Goal: Use online tool/utility: Utilize a website feature to perform a specific function

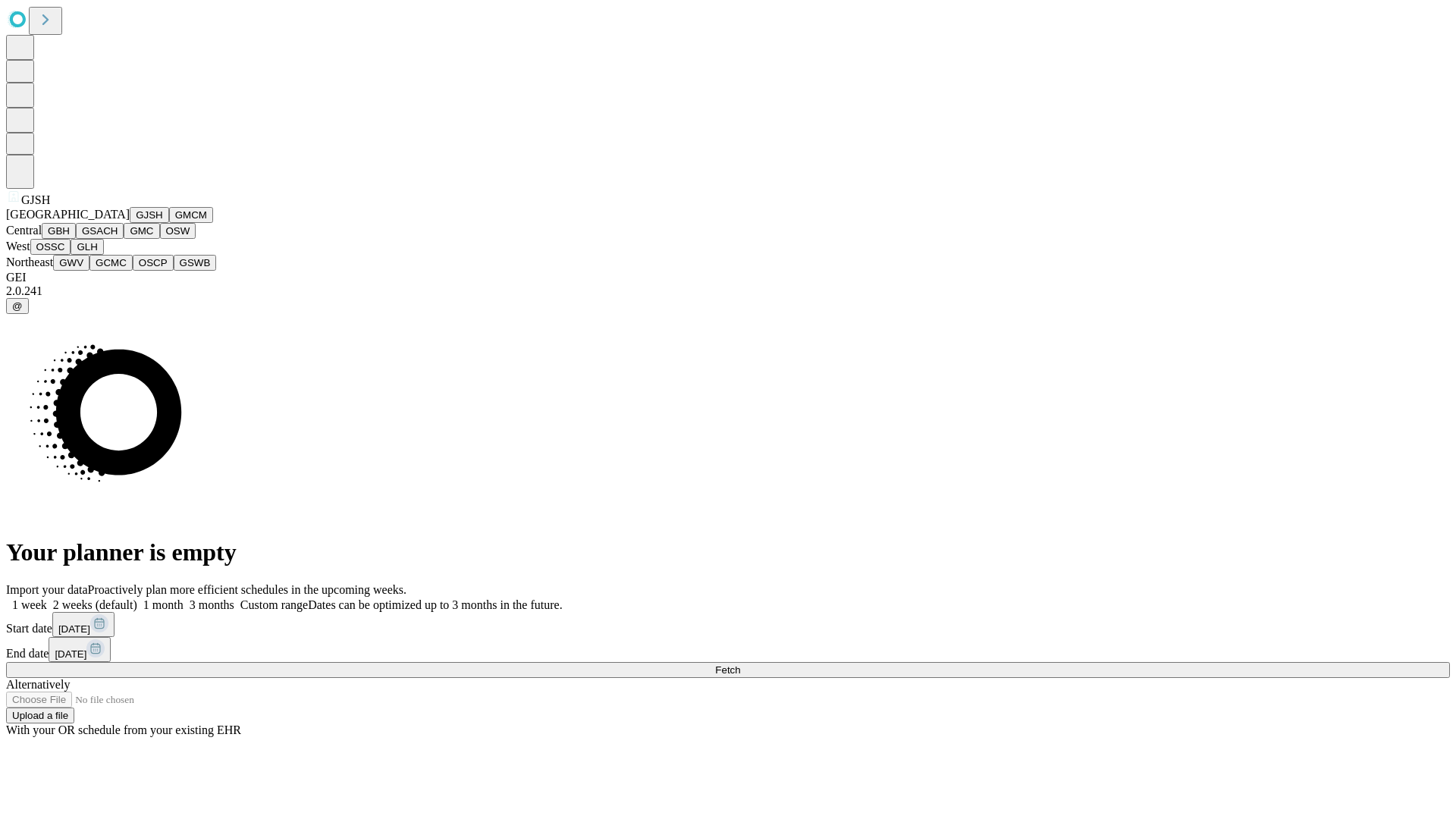
click at [129, 223] on button "GJSH" at bounding box center [149, 214] width 40 height 16
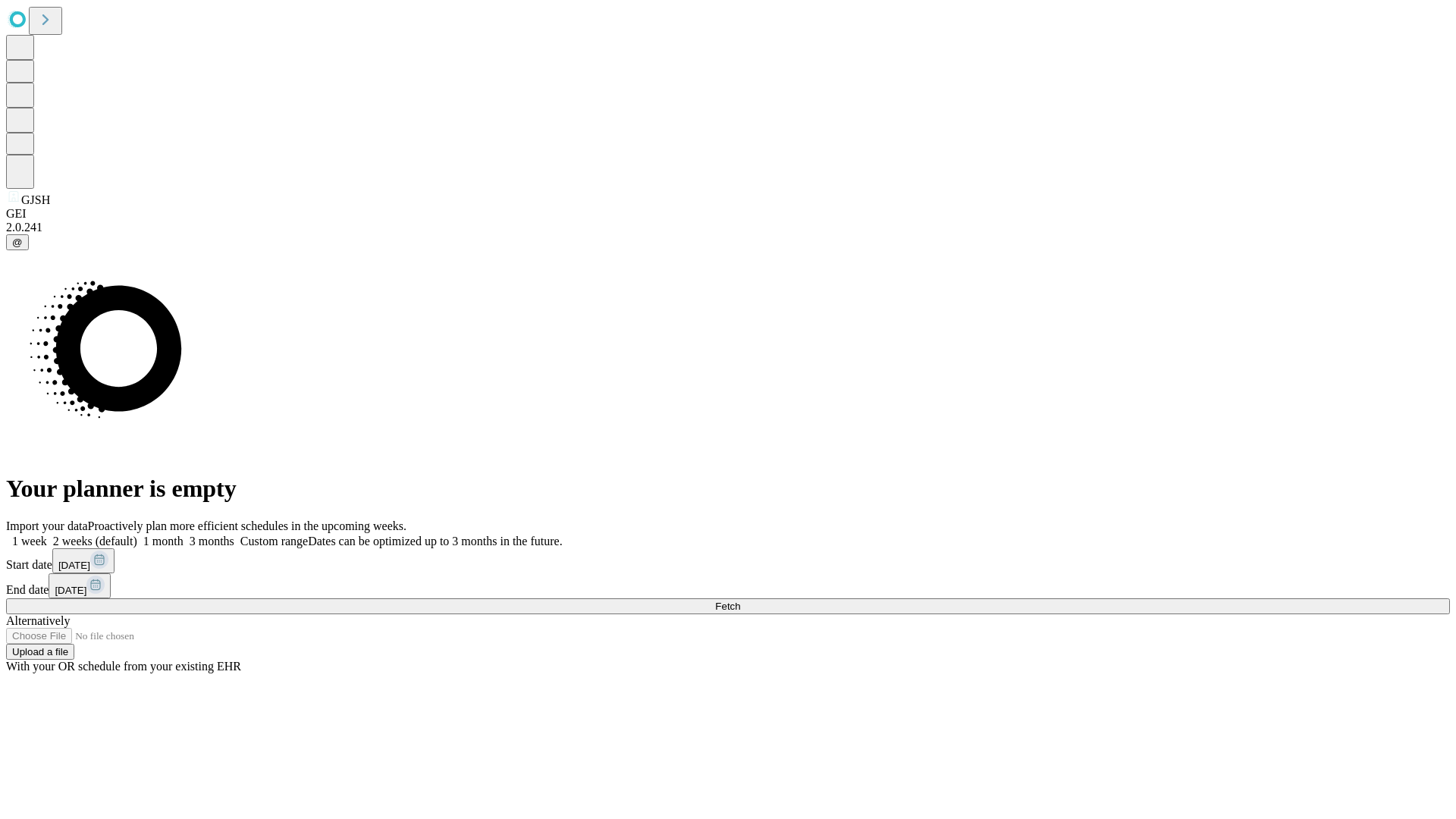
click at [137, 534] on label "2 weeks (default)" at bounding box center [92, 541] width 90 height 13
click at [740, 601] on span "Fetch" at bounding box center [728, 606] width 25 height 12
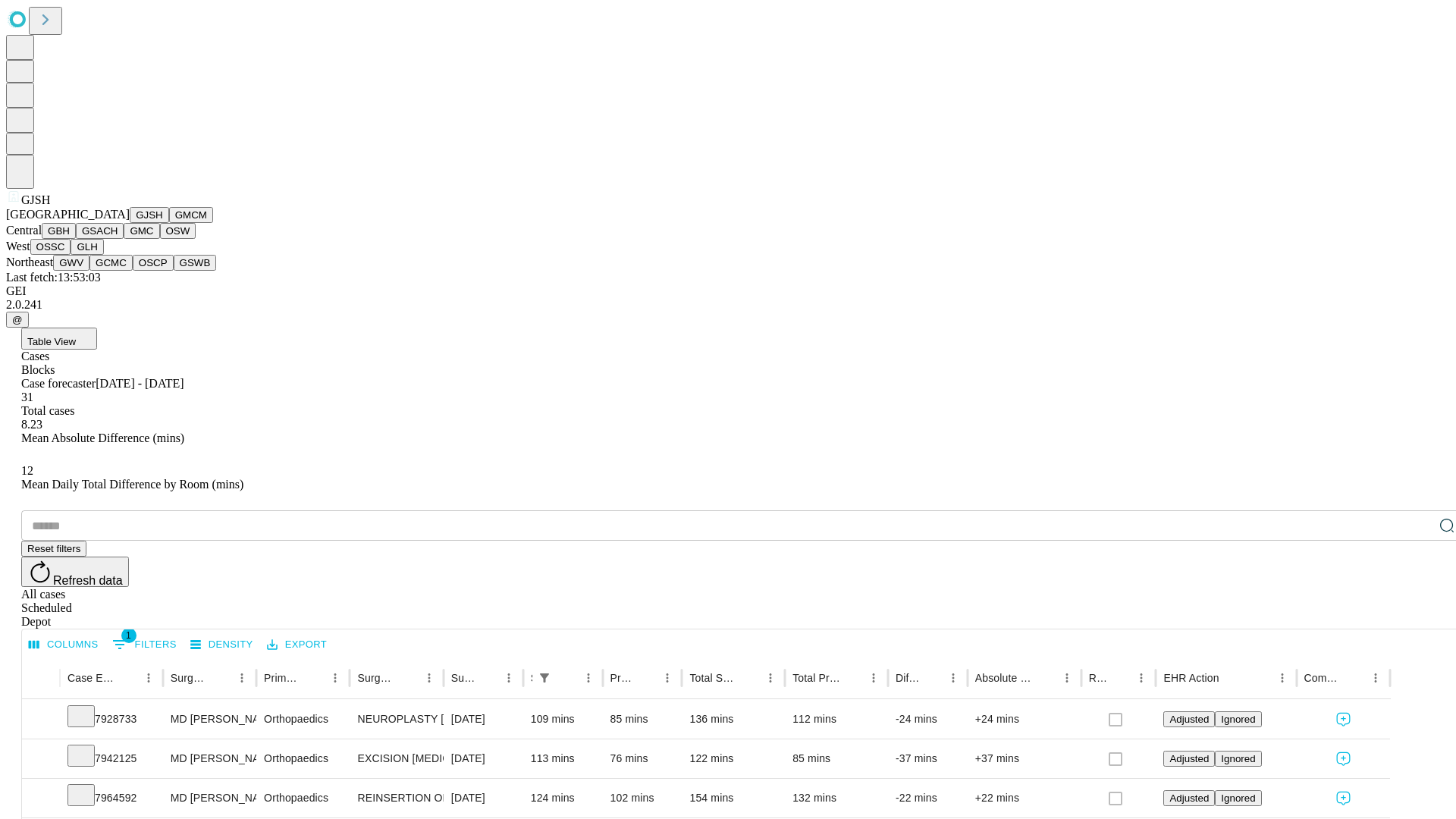
click at [169, 223] on button "GMCM" at bounding box center [191, 214] width 44 height 16
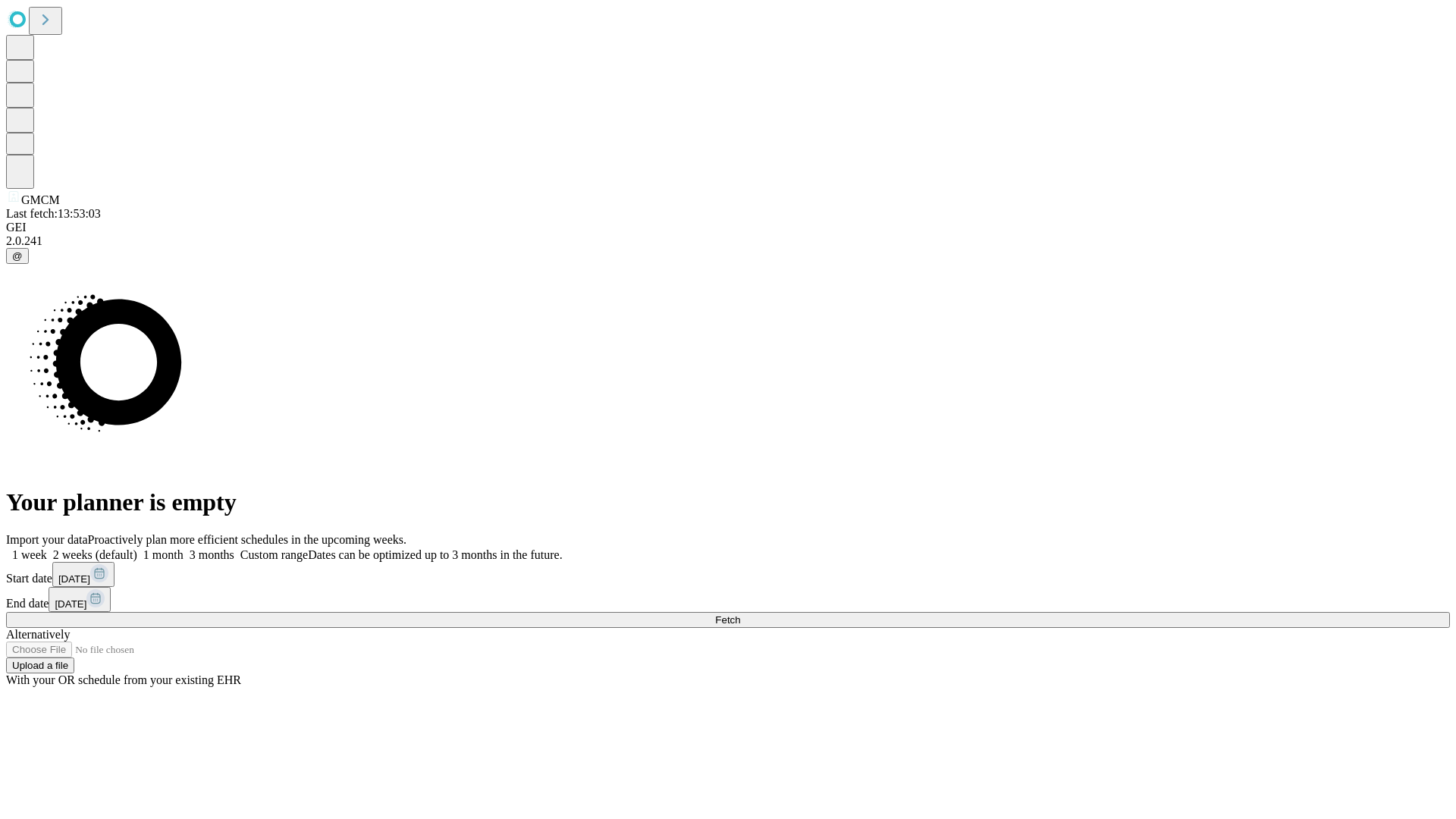
click at [740, 614] on span "Fetch" at bounding box center [728, 619] width 25 height 12
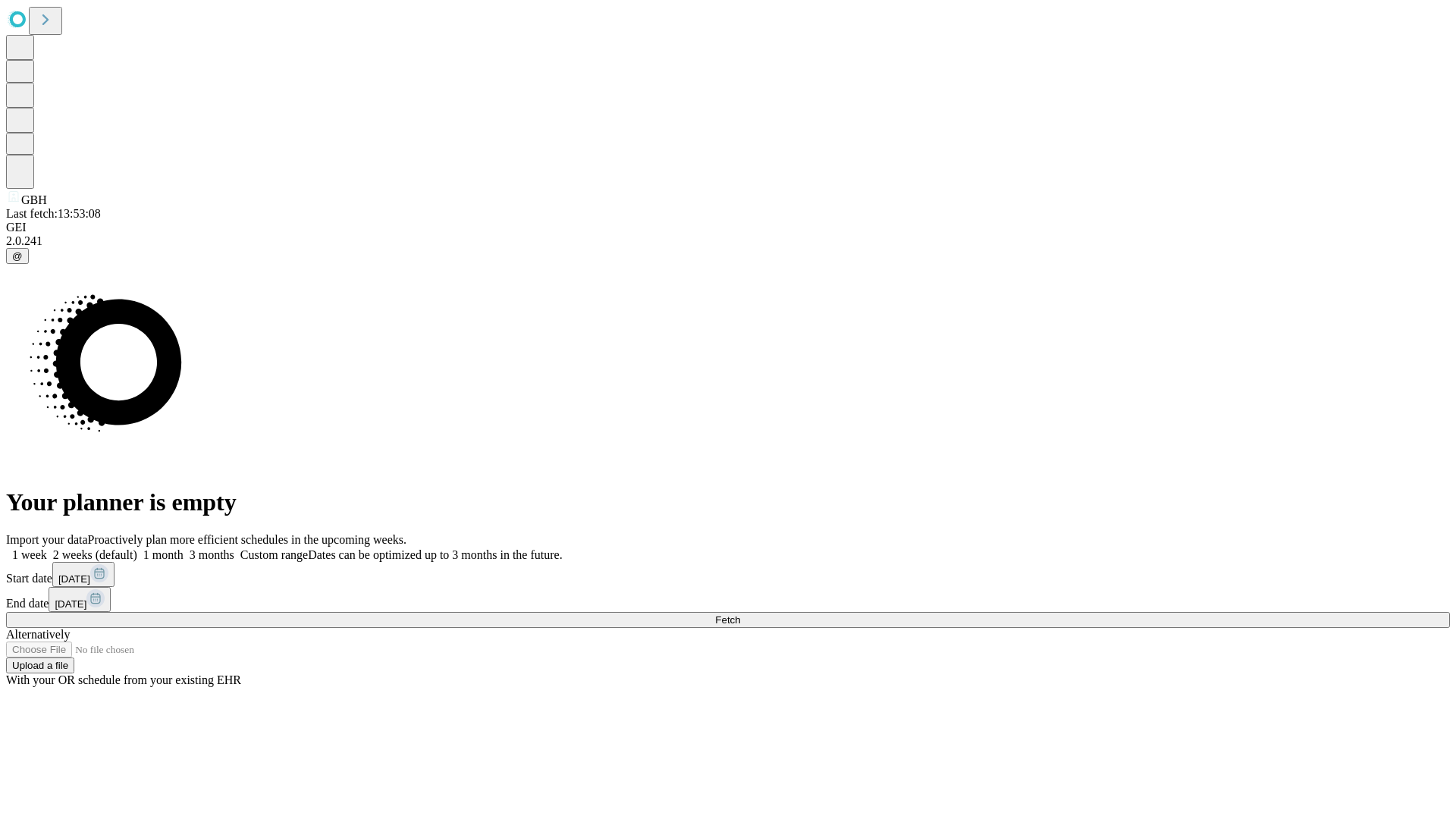
click at [137, 548] on label "2 weeks (default)" at bounding box center [92, 555] width 90 height 13
click at [740, 614] on span "Fetch" at bounding box center [728, 619] width 25 height 12
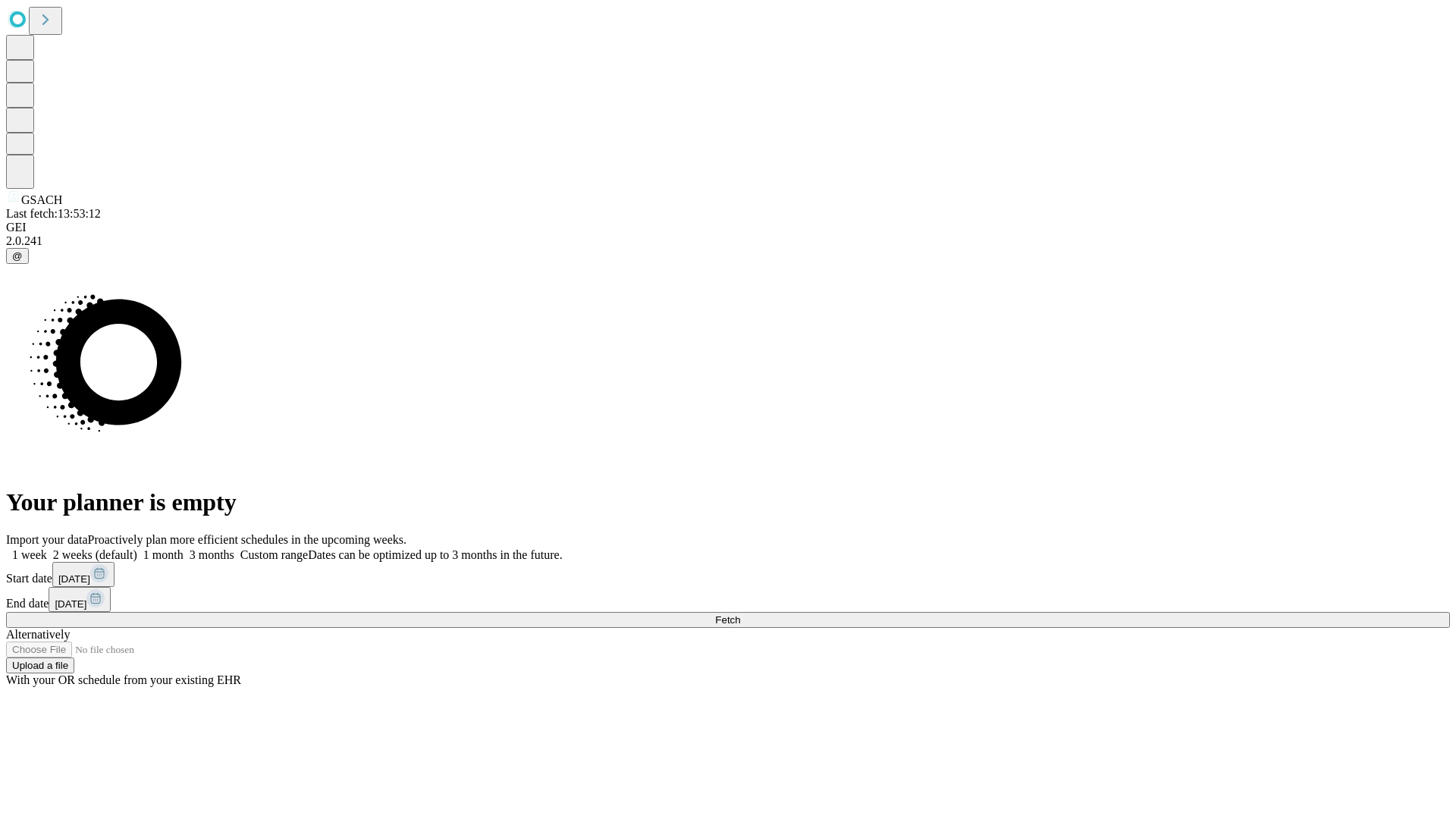
click at [137, 548] on label "2 weeks (default)" at bounding box center [92, 555] width 90 height 13
click at [740, 614] on span "Fetch" at bounding box center [728, 619] width 25 height 12
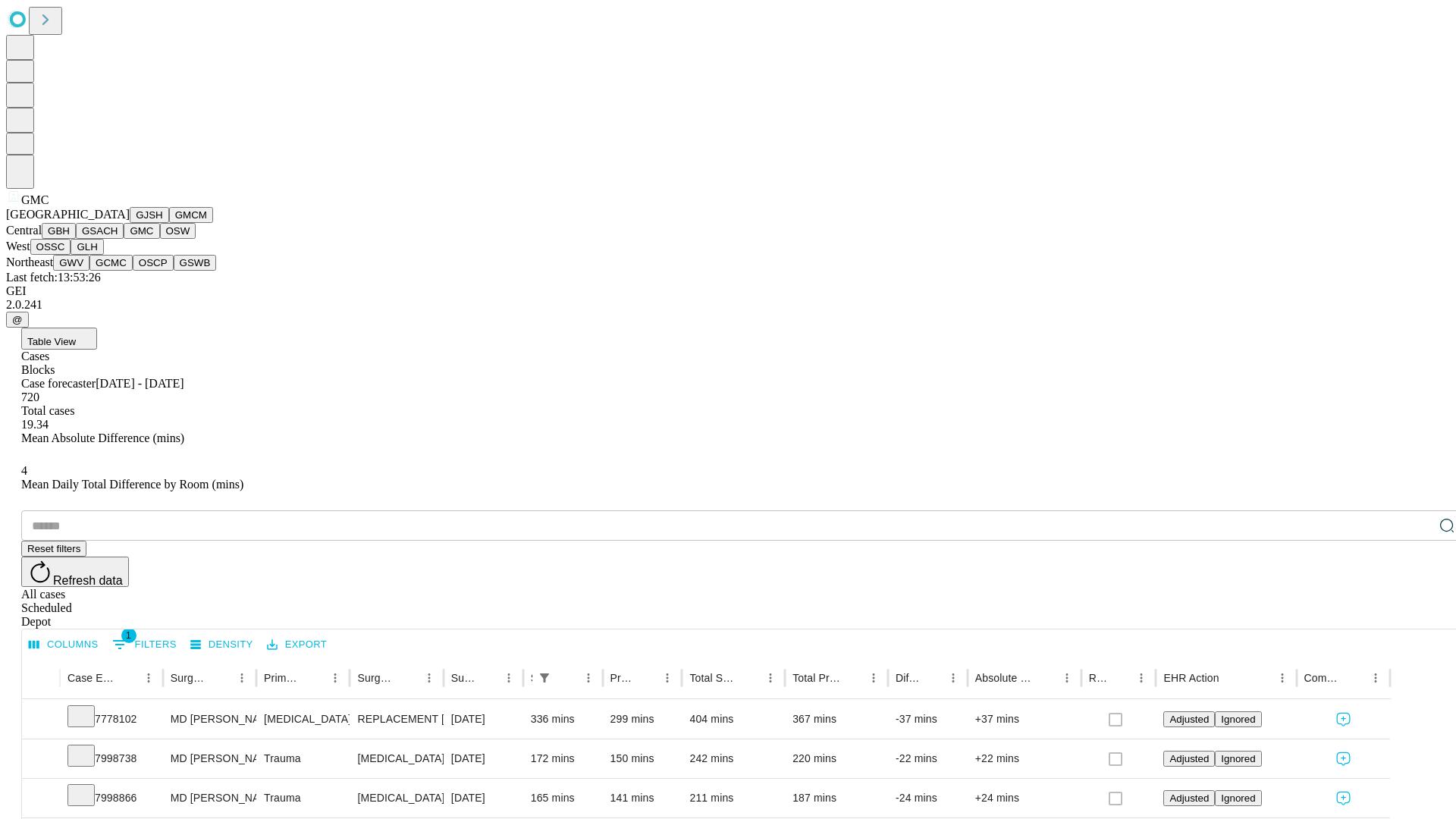
click at [160, 239] on button "OSW" at bounding box center [178, 231] width 37 height 16
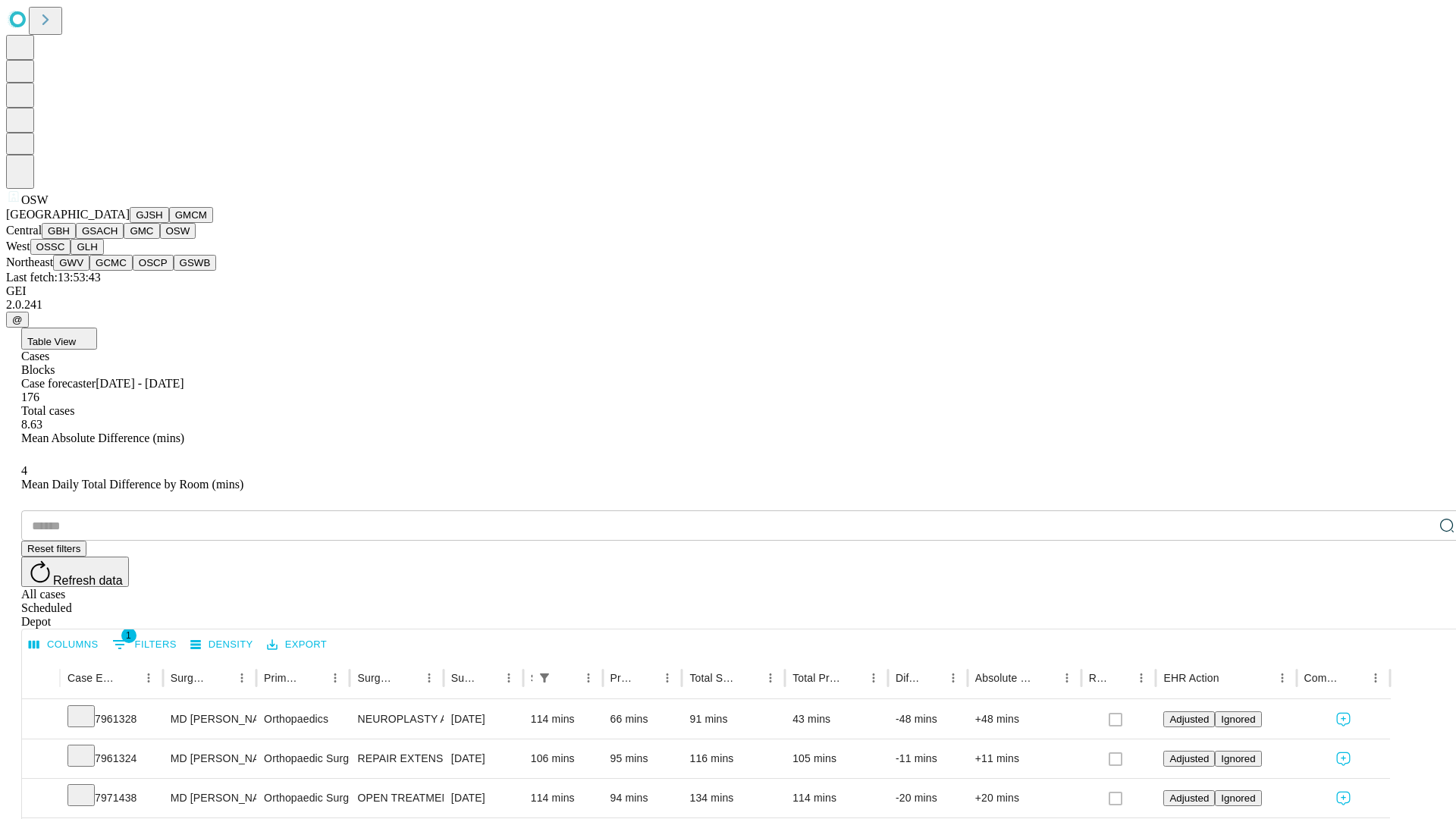
click at [71, 255] on button "OSSC" at bounding box center [51, 246] width 41 height 16
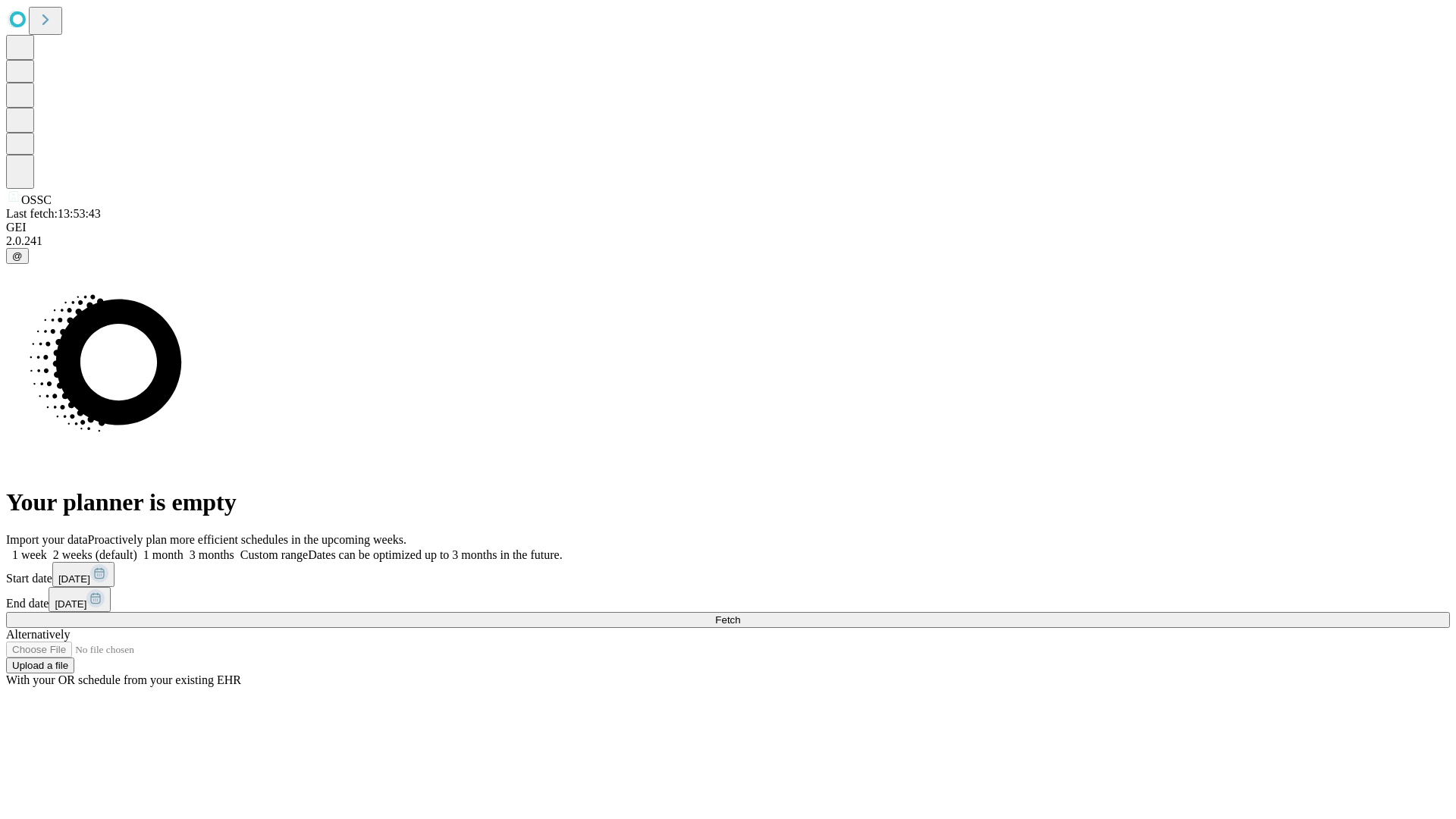
click at [137, 548] on label "2 weeks (default)" at bounding box center [92, 555] width 90 height 13
click at [740, 614] on span "Fetch" at bounding box center [728, 619] width 25 height 12
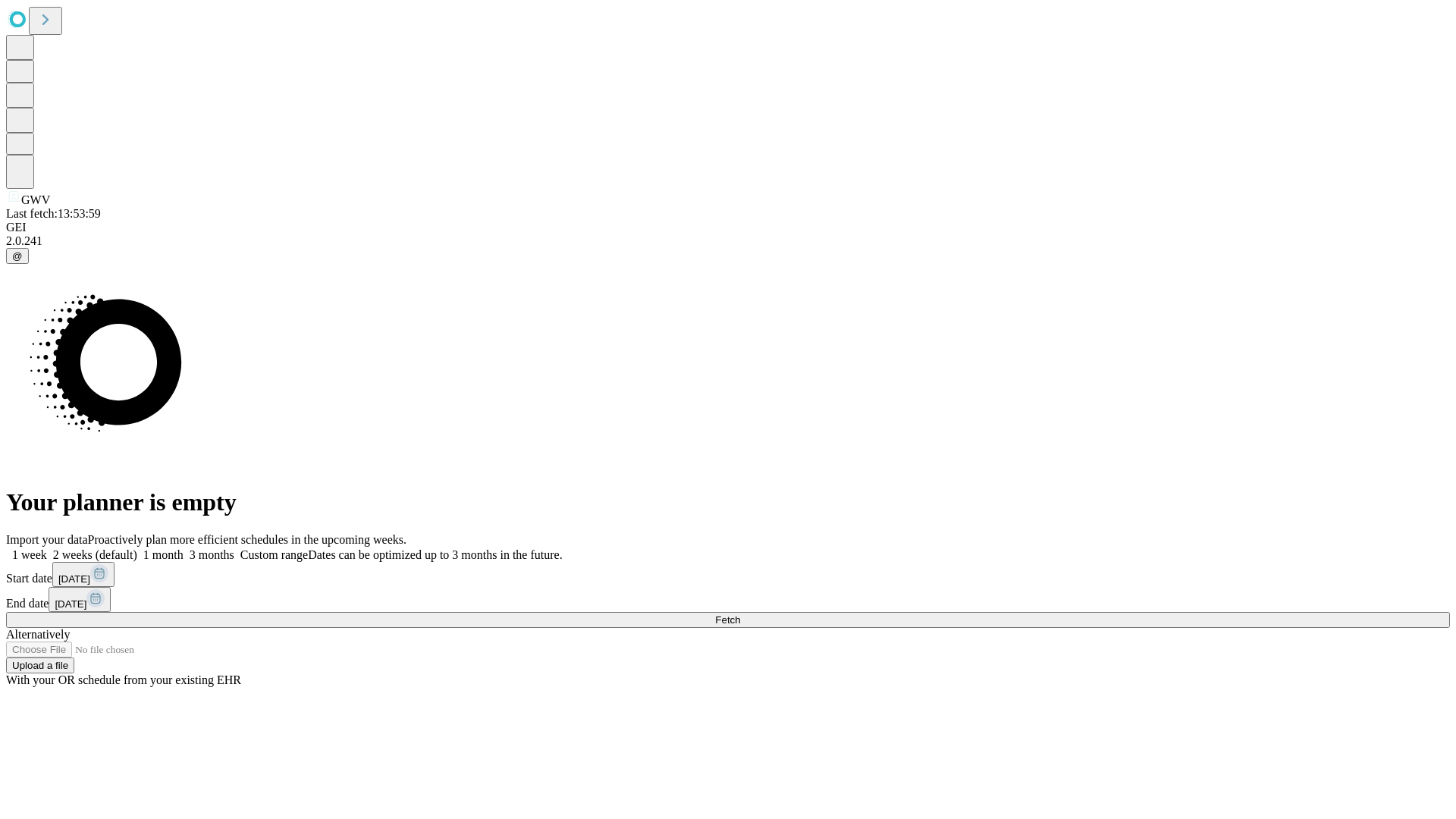
click at [137, 548] on label "2 weeks (default)" at bounding box center [92, 555] width 90 height 13
click at [740, 614] on span "Fetch" at bounding box center [728, 619] width 25 height 12
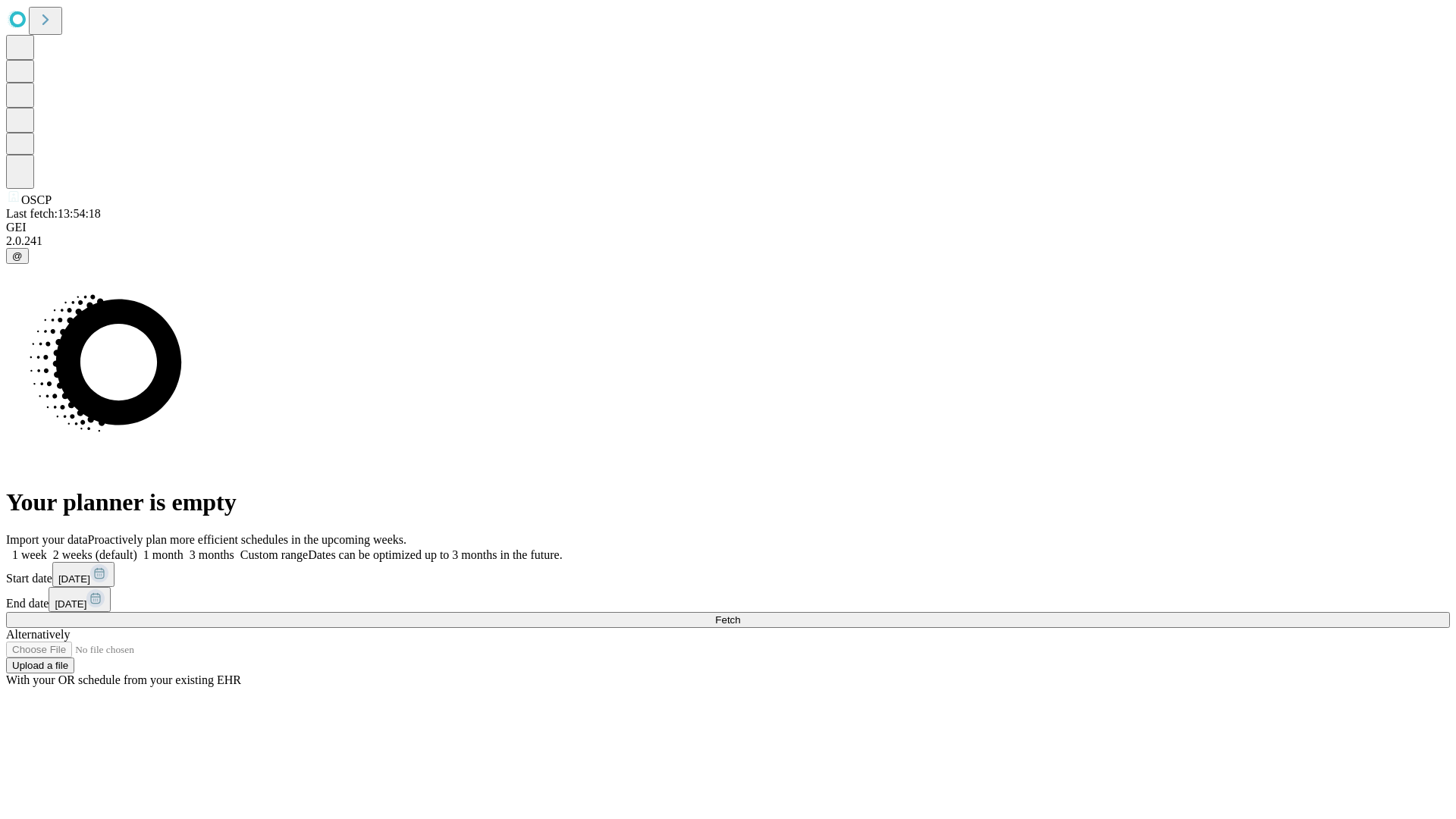
click at [137, 548] on label "2 weeks (default)" at bounding box center [92, 555] width 90 height 13
click at [740, 614] on span "Fetch" at bounding box center [728, 619] width 25 height 12
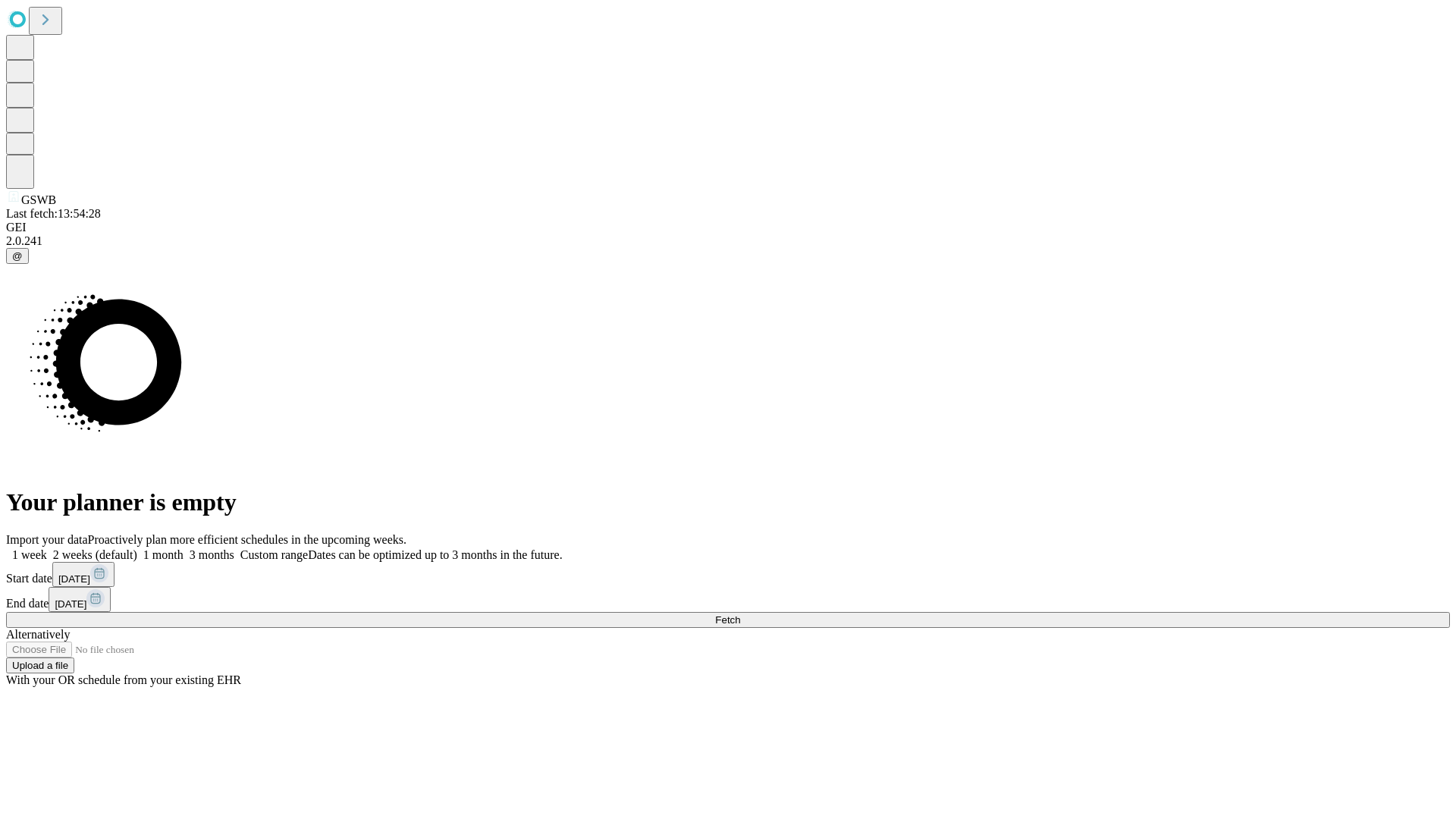
click at [137, 548] on label "2 weeks (default)" at bounding box center [92, 555] width 90 height 13
click at [740, 614] on span "Fetch" at bounding box center [728, 619] width 25 height 12
